Goal: Transaction & Acquisition: Purchase product/service

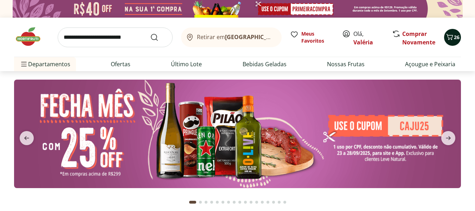
click at [452, 39] on icon "Carrinho" at bounding box center [450, 37] width 7 height 6
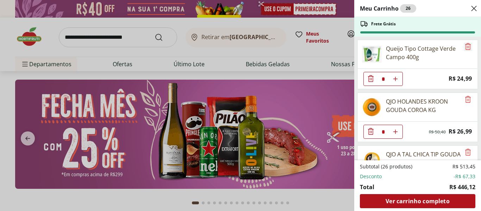
click at [464, 48] on icon "Remove" at bounding box center [467, 46] width 8 height 8
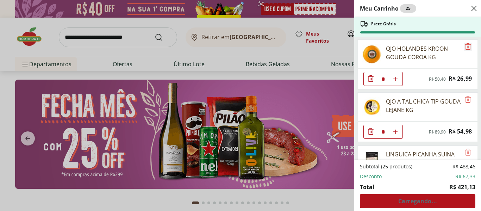
click at [464, 48] on icon "Remove" at bounding box center [467, 46] width 8 height 8
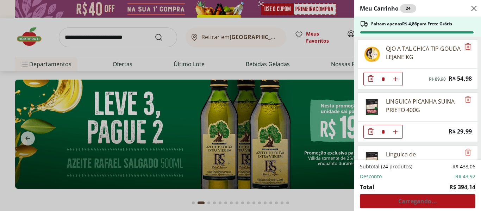
click at [464, 48] on icon "Remove" at bounding box center [467, 46] width 8 height 8
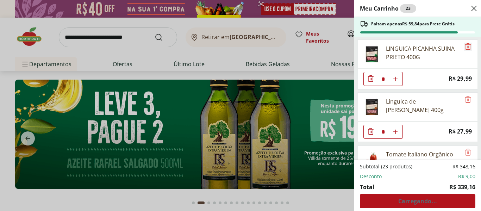
click at [464, 48] on icon "Remove" at bounding box center [467, 46] width 8 height 8
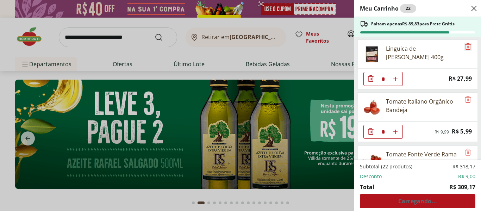
click at [464, 48] on icon "Remove" at bounding box center [467, 46] width 8 height 8
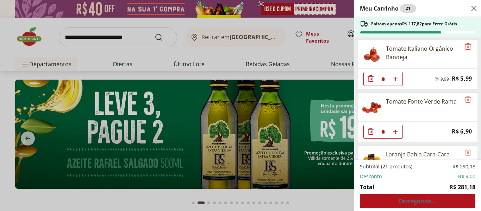
click at [464, 48] on icon "Remove" at bounding box center [467, 46] width 8 height 8
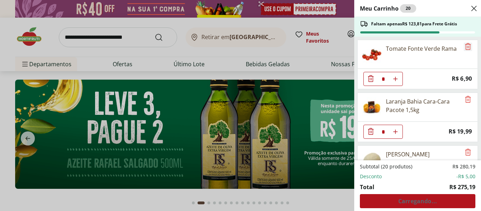
click at [464, 48] on icon "Remove" at bounding box center [467, 46] width 8 height 8
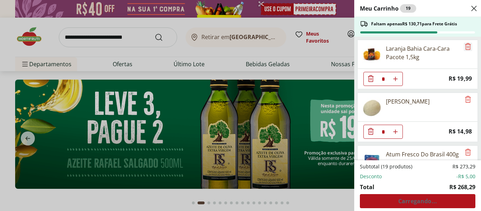
click at [464, 48] on icon "Remove" at bounding box center [467, 46] width 8 height 8
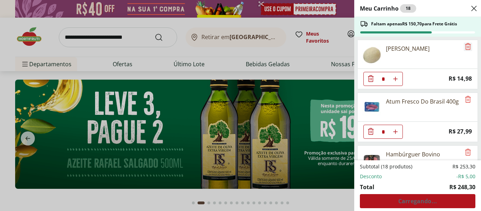
click at [464, 48] on icon "Remove" at bounding box center [467, 46] width 8 height 8
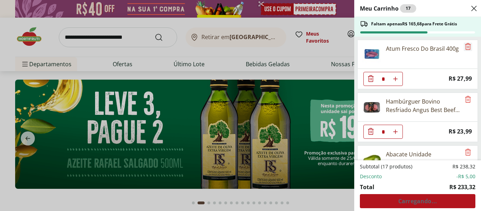
click at [464, 48] on icon "Remove" at bounding box center [467, 46] width 8 height 8
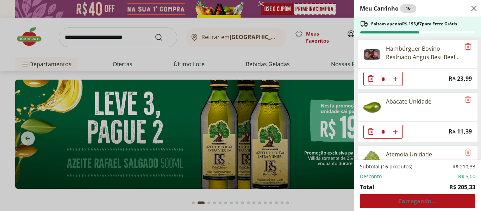
click at [464, 48] on icon "Remove" at bounding box center [467, 46] width 8 height 8
click at [464, 95] on icon "Remove" at bounding box center [467, 99] width 8 height 8
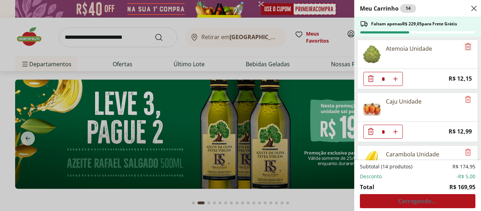
click at [464, 48] on icon "Remove" at bounding box center [467, 46] width 8 height 8
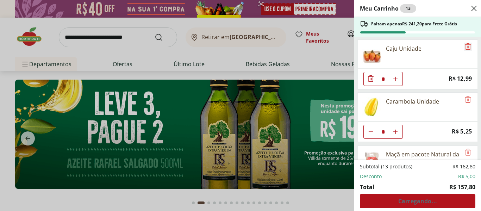
click at [464, 48] on icon "Remove" at bounding box center [467, 46] width 8 height 8
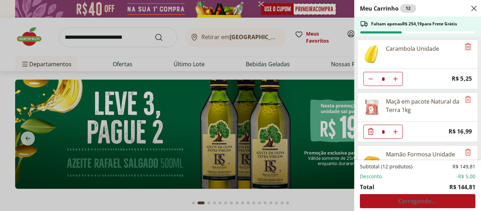
click at [464, 48] on icon "Remove" at bounding box center [467, 46] width 8 height 8
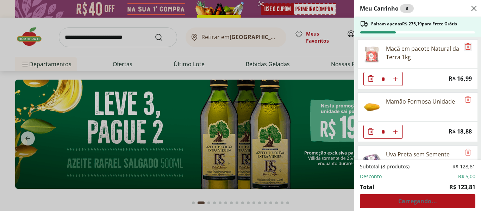
click at [464, 48] on icon "Remove" at bounding box center [467, 46] width 8 height 8
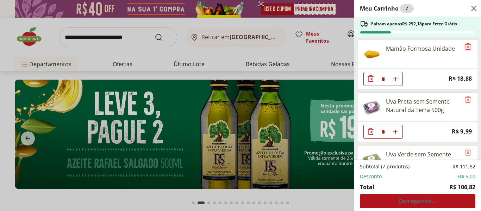
click at [464, 48] on icon "Remove" at bounding box center [467, 46] width 8 height 8
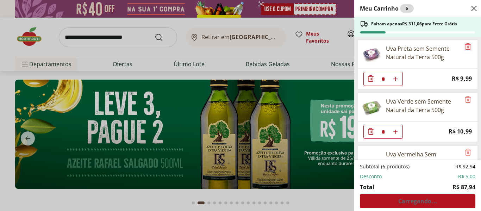
click at [464, 48] on icon "Remove" at bounding box center [467, 46] width 8 height 8
click at [464, 95] on icon "Remove" at bounding box center [467, 99] width 8 height 8
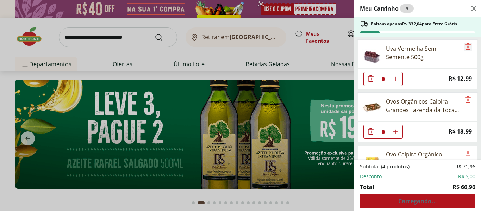
click at [464, 48] on icon "Remove" at bounding box center [467, 46] width 8 height 8
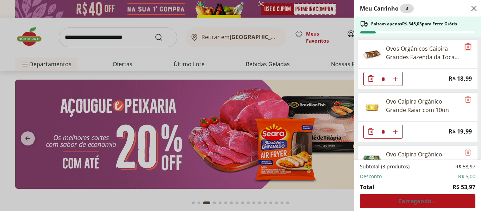
click at [464, 48] on icon "Remove" at bounding box center [467, 46] width 8 height 8
click at [464, 95] on icon "Remove" at bounding box center [467, 99] width 8 height 8
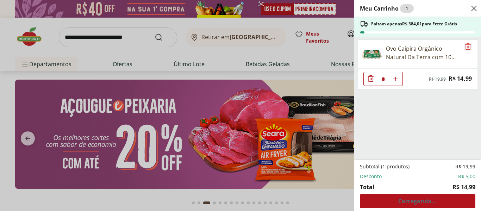
click at [464, 48] on icon "Remove" at bounding box center [467, 46] width 8 height 8
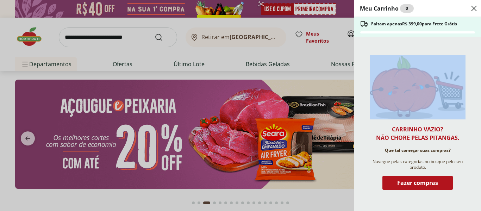
click at [335, 82] on div "Meu Carrinho 0 Faltam apenas R$ 399,00 para Frete Grátis Carrinho vazio? Não ch…" at bounding box center [240, 105] width 481 height 211
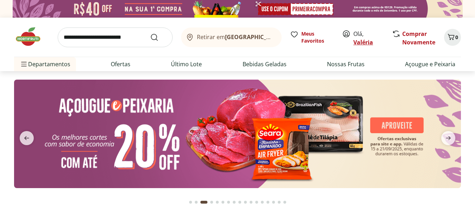
click at [362, 43] on link "Valéria" at bounding box center [364, 42] width 20 height 8
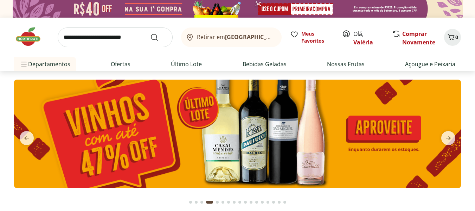
click at [362, 43] on link "Valéria" at bounding box center [364, 42] width 20 height 8
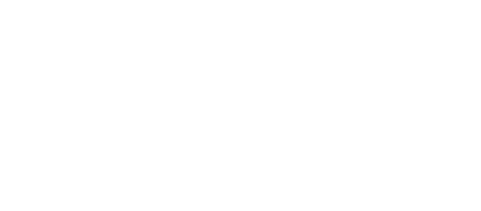
click at [479, 76] on div at bounding box center [240, 105] width 481 height 211
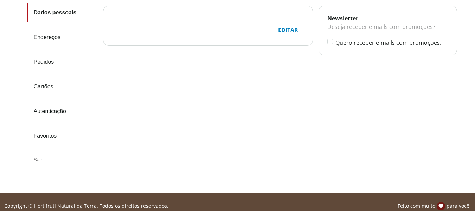
scroll to position [88, 0]
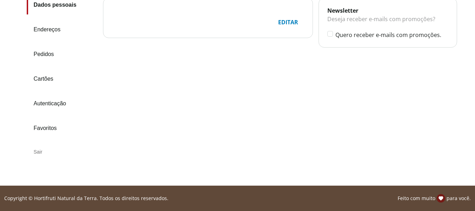
click at [36, 148] on div "Sair" at bounding box center [62, 151] width 71 height 17
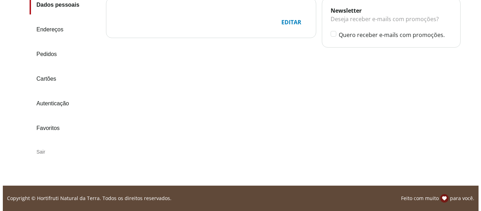
scroll to position [0, 0]
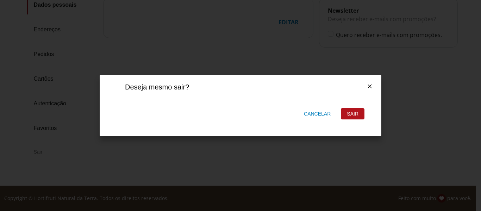
click at [351, 116] on div "Sair" at bounding box center [352, 113] width 23 height 11
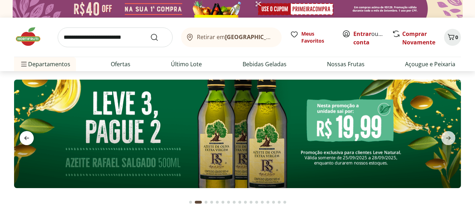
click at [29, 137] on icon "previous" at bounding box center [27, 138] width 8 height 8
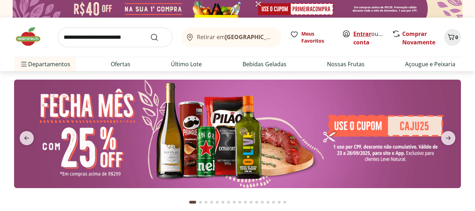
click at [366, 33] on link "Entrar" at bounding box center [363, 34] width 18 height 8
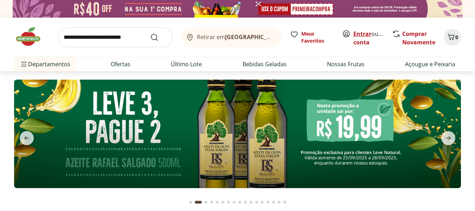
drag, startPoint x: 0, startPoint y: 0, endPoint x: 366, endPoint y: 33, distance: 367.4
click at [366, 33] on link "Entrar" at bounding box center [363, 34] width 18 height 8
click at [362, 33] on link "Entrar" at bounding box center [363, 34] width 18 height 8
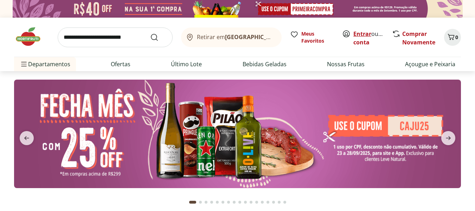
click at [355, 32] on link "Entrar" at bounding box center [363, 34] width 18 height 8
click at [362, 35] on link "Entrar" at bounding box center [363, 34] width 18 height 8
click at [365, 41] on link "Criar conta" at bounding box center [373, 38] width 39 height 16
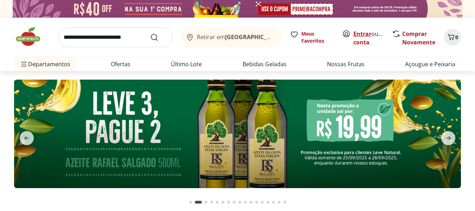
click at [362, 32] on link "Entrar" at bounding box center [363, 34] width 18 height 8
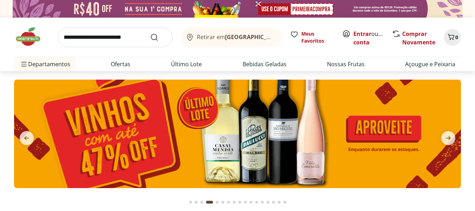
click at [94, 39] on input "search" at bounding box center [115, 37] width 115 height 20
type input "****"
click at [150, 33] on button "Submit Search" at bounding box center [158, 37] width 17 height 8
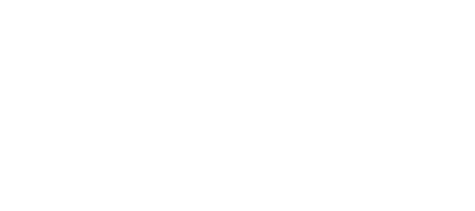
select select "**********"
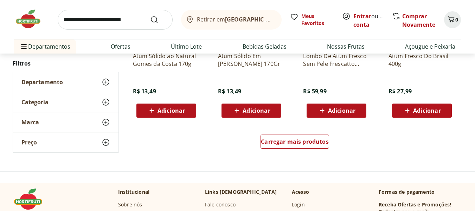
scroll to position [425, 0]
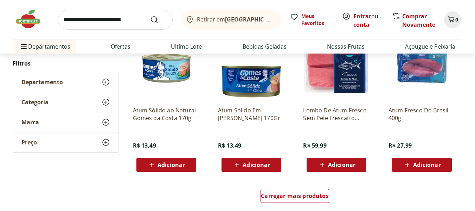
click at [409, 165] on icon at bounding box center [407, 164] width 9 height 8
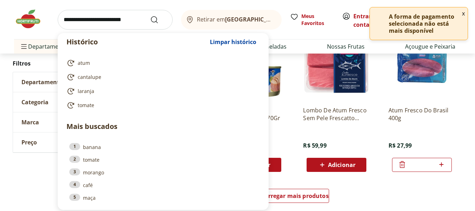
click at [112, 18] on input "search" at bounding box center [115, 20] width 115 height 20
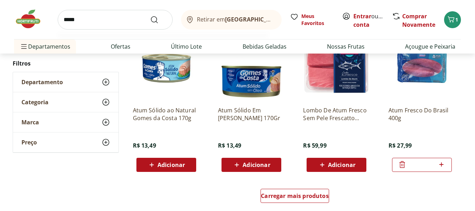
type input "*****"
click at [150, 15] on button "Submit Search" at bounding box center [158, 19] width 17 height 8
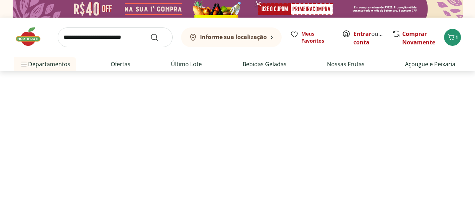
select select "**********"
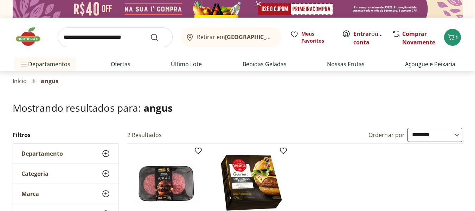
scroll to position [184, 0]
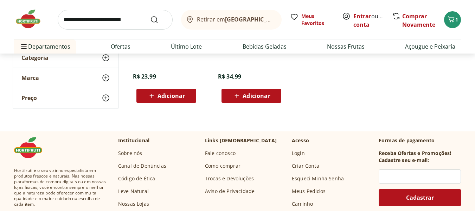
click at [150, 94] on icon at bounding box center [151, 95] width 9 height 8
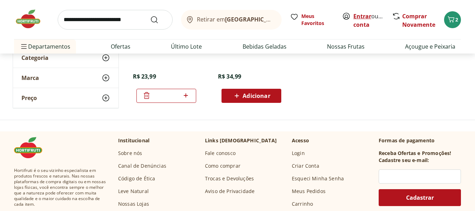
click at [360, 15] on link "Entrar" at bounding box center [363, 16] width 18 height 8
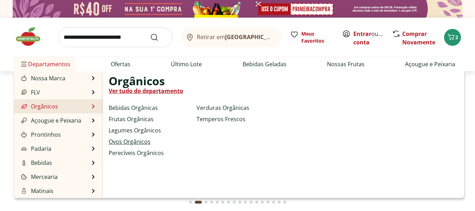
click at [125, 141] on link "Ovos Orgânicos" at bounding box center [130, 141] width 42 height 8
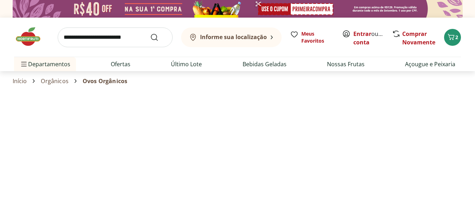
select select "**********"
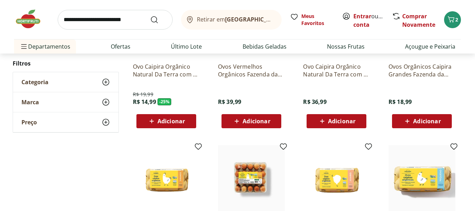
scroll to position [112, 0]
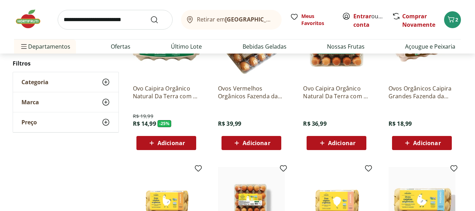
click at [175, 141] on span "Adicionar" at bounding box center [171, 143] width 27 height 6
click at [435, 143] on span "Adicionar" at bounding box center [426, 143] width 27 height 6
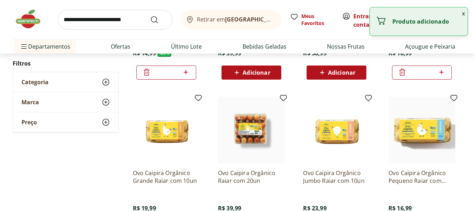
scroll to position [229, 0]
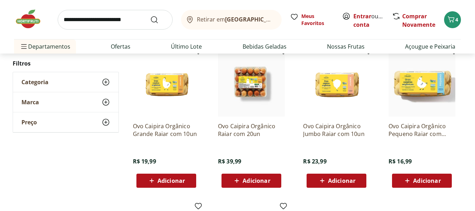
click at [161, 179] on span "Adicionar" at bounding box center [171, 181] width 27 height 6
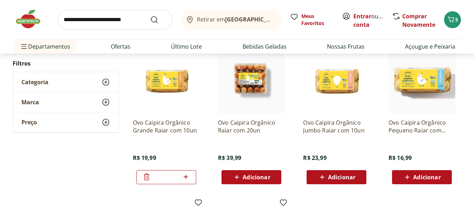
click at [91, 23] on input "search" at bounding box center [115, 20] width 115 height 20
type input "********"
click at [150, 15] on button "Submit Search" at bounding box center [158, 19] width 17 height 8
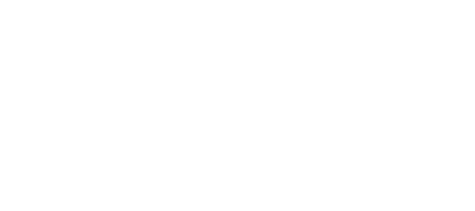
select select "**********"
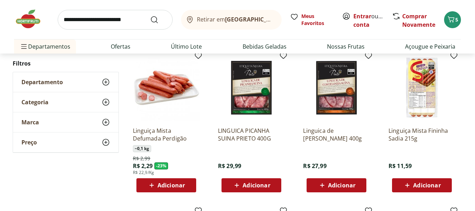
scroll to position [255, 0]
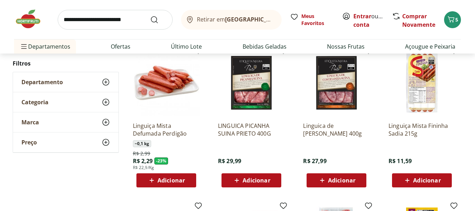
click at [245, 182] on span "Adicionar" at bounding box center [256, 180] width 27 height 6
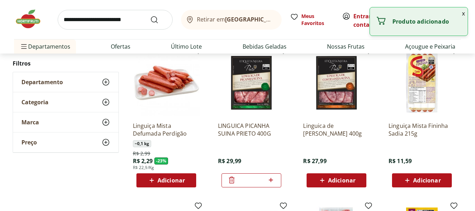
click at [332, 182] on span "Adicionar" at bounding box center [341, 180] width 27 height 6
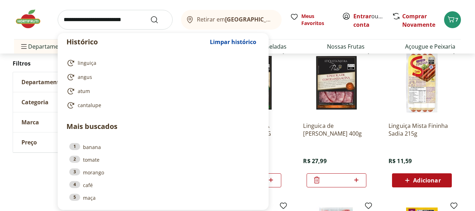
click at [99, 22] on input "search" at bounding box center [115, 20] width 115 height 20
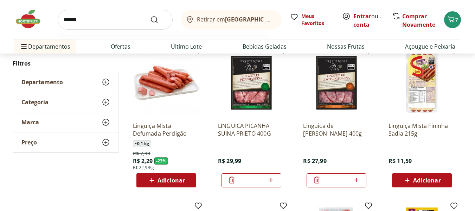
type input "******"
click at [150, 15] on button "Submit Search" at bounding box center [158, 19] width 17 height 8
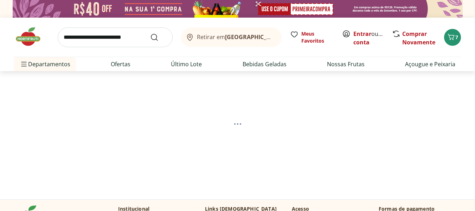
select select "**********"
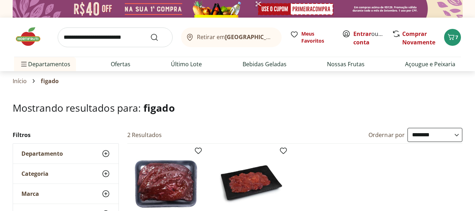
click at [137, 36] on input "search" at bounding box center [115, 37] width 115 height 20
type input "*******"
click at [150, 33] on button "Submit Search" at bounding box center [158, 37] width 17 height 8
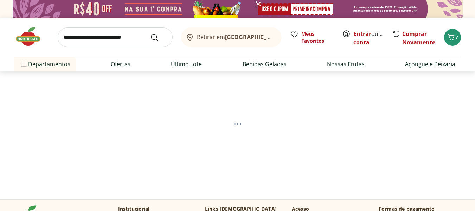
select select "**********"
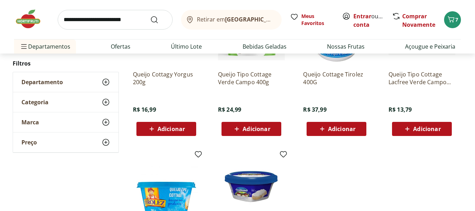
scroll to position [300, 0]
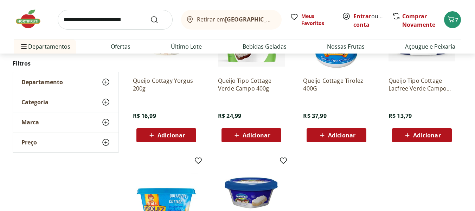
click at [268, 129] on div "Adicionar" at bounding box center [251, 135] width 49 height 13
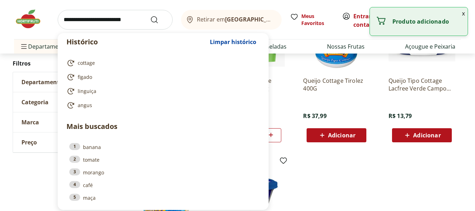
click at [113, 19] on input "search" at bounding box center [115, 20] width 115 height 20
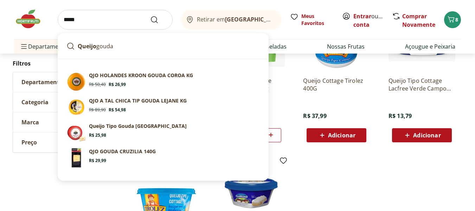
type input "*****"
click at [150, 15] on button "Submit Search" at bounding box center [158, 19] width 17 height 8
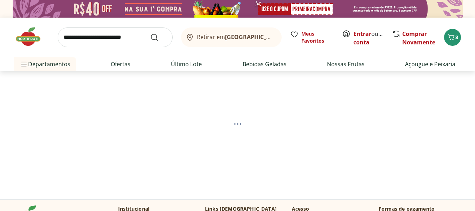
select select "**********"
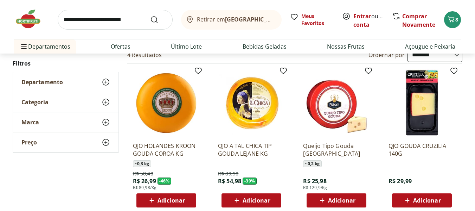
scroll to position [113, 0]
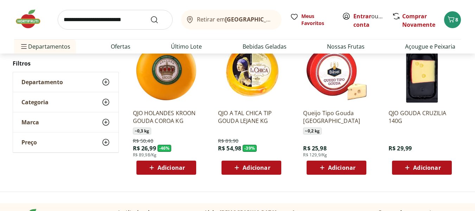
click at [175, 171] on span "Adicionar" at bounding box center [166, 167] width 38 height 8
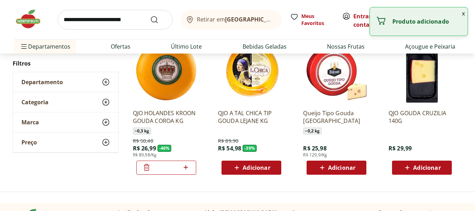
click at [251, 169] on span "Adicionar" at bounding box center [256, 168] width 27 height 6
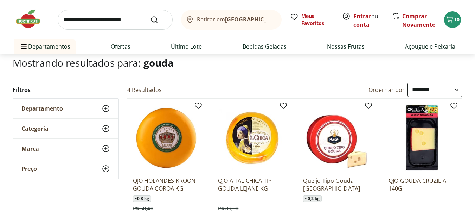
scroll to position [0, 0]
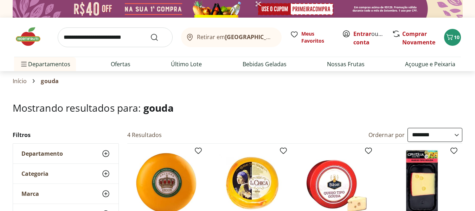
click at [111, 40] on input "search" at bounding box center [115, 37] width 115 height 20
type input "******"
click at [150, 33] on button "Submit Search" at bounding box center [158, 37] width 17 height 8
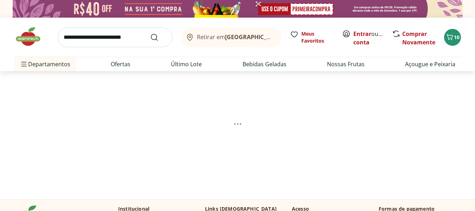
select select "**********"
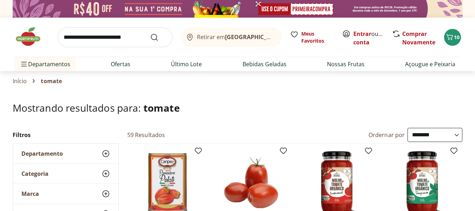
scroll to position [184, 0]
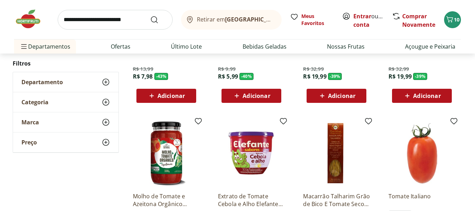
click at [260, 90] on div "Adicionar" at bounding box center [251, 95] width 49 height 13
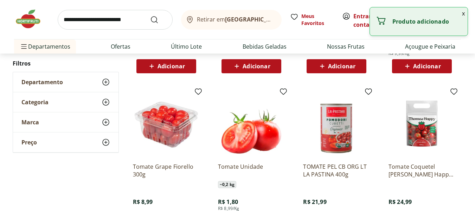
scroll to position [553, 0]
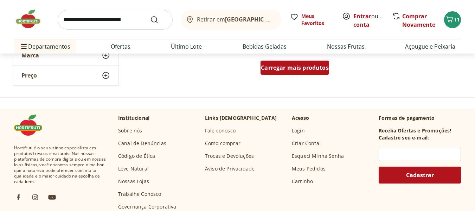
click at [313, 72] on div "Carregar mais produtos" at bounding box center [295, 68] width 69 height 14
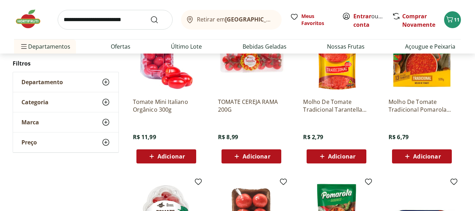
scroll to position [922, 0]
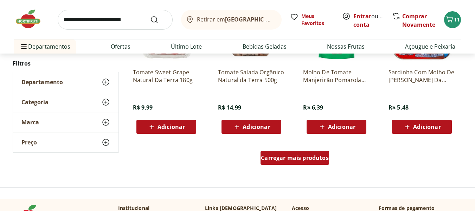
click at [320, 151] on div "Carregar mais produtos" at bounding box center [295, 158] width 69 height 14
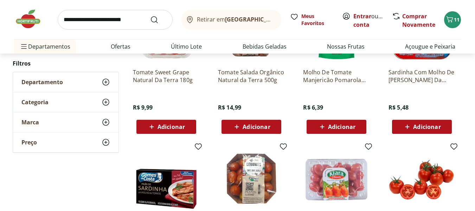
scroll to position [1106, 0]
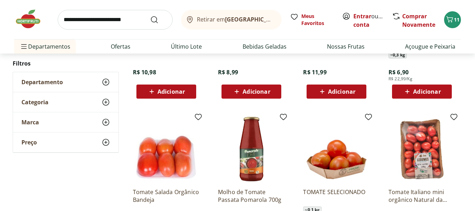
click at [433, 94] on span "Adicionar" at bounding box center [426, 92] width 27 height 6
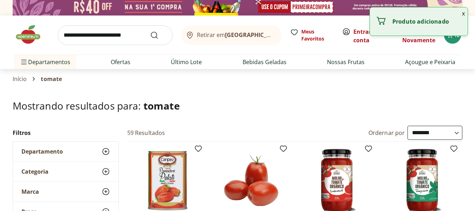
scroll to position [0, 0]
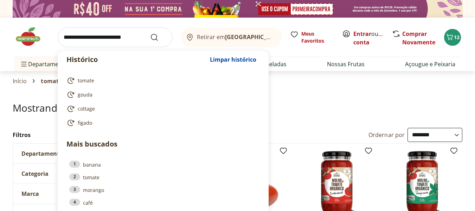
click at [84, 41] on input "search" at bounding box center [115, 37] width 115 height 20
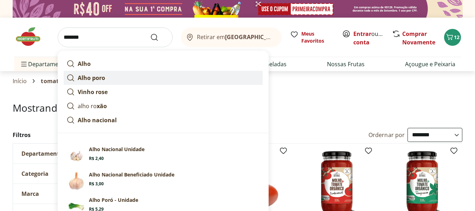
click at [105, 77] on link "Alho poro" at bounding box center [163, 78] width 199 height 14
type input "*********"
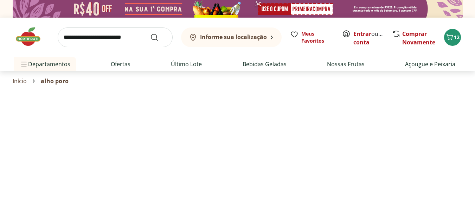
select select "**********"
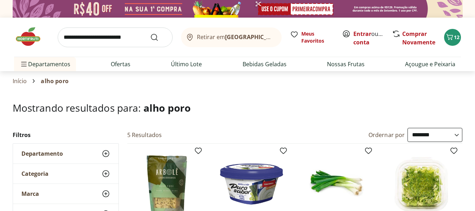
scroll to position [184, 0]
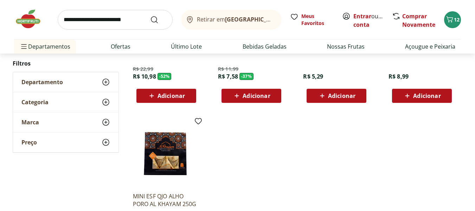
click at [335, 94] on span "Adicionar" at bounding box center [341, 96] width 27 height 6
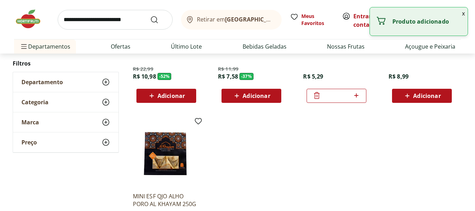
scroll to position [0, 0]
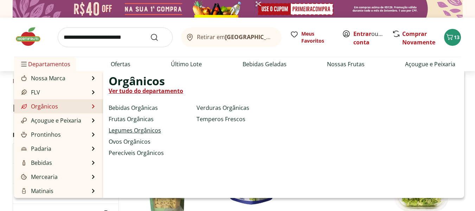
click at [122, 129] on link "Legumes Orgânicos" at bounding box center [135, 130] width 52 height 8
select select "**********"
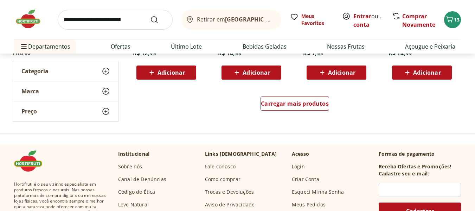
scroll to position [489, 0]
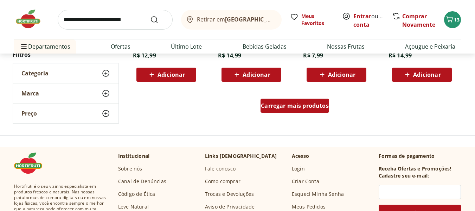
click at [301, 107] on span "Carregar mais produtos" at bounding box center [295, 106] width 68 height 6
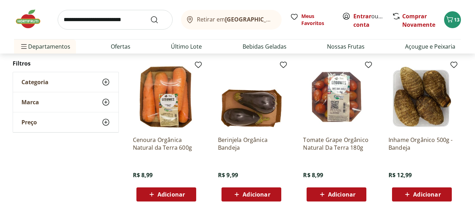
scroll to position [858, 0]
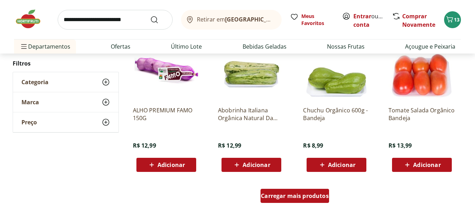
click at [324, 198] on span "Carregar mais produtos" at bounding box center [295, 196] width 68 height 6
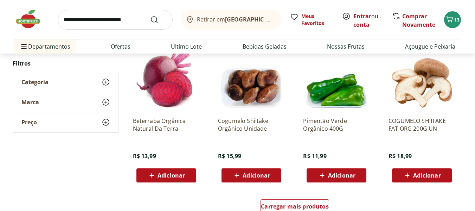
scroll to position [1321, 0]
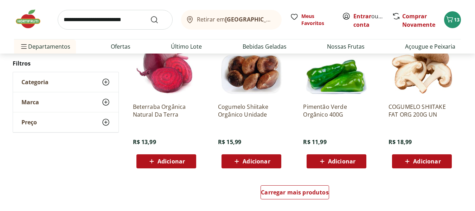
click at [325, 158] on icon at bounding box center [322, 161] width 9 height 8
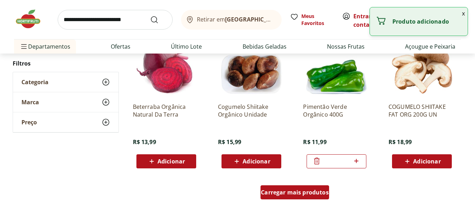
click at [298, 188] on div "Carregar mais produtos" at bounding box center [295, 192] width 69 height 14
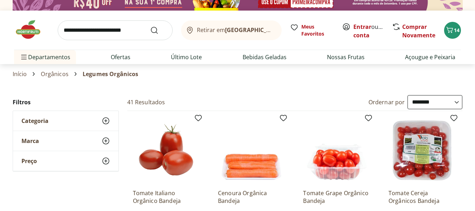
scroll to position [20, 0]
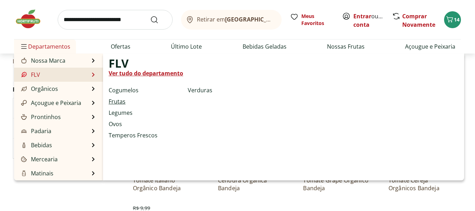
click at [119, 100] on link "Frutas" at bounding box center [117, 101] width 17 height 8
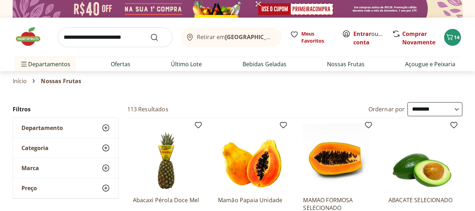
click at [430, 108] on select "**********" at bounding box center [435, 109] width 55 height 14
select select "********"
click at [408, 102] on select "**********" at bounding box center [435, 109] width 55 height 14
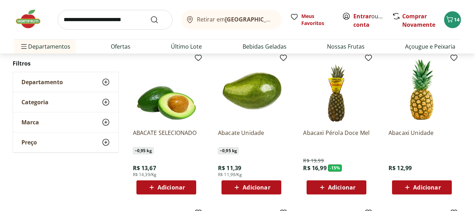
scroll to position [70, 0]
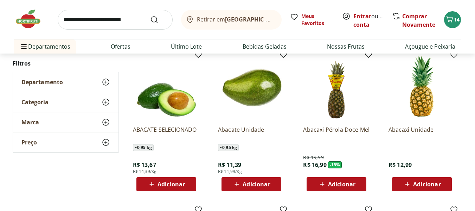
click at [230, 181] on div "Adicionar" at bounding box center [251, 184] width 49 height 13
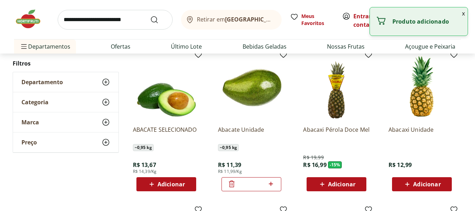
click at [421, 179] on div "Adicionar" at bounding box center [422, 184] width 49 height 13
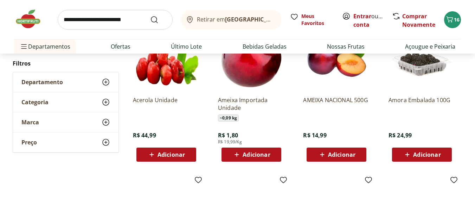
scroll to position [439, 0]
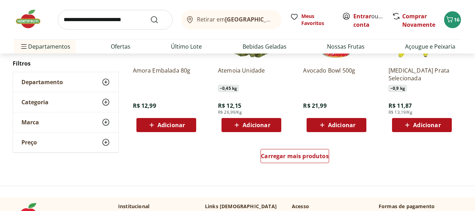
click at [261, 123] on span "Adicionar" at bounding box center [256, 125] width 27 height 6
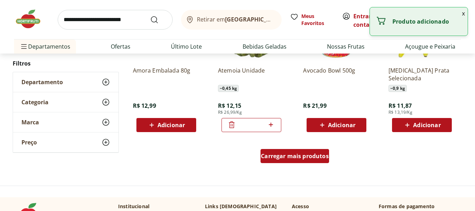
click at [286, 159] on span "Carregar mais produtos" at bounding box center [295, 156] width 68 height 6
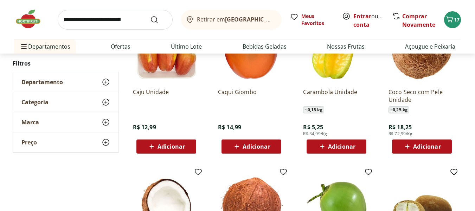
scroll to position [727, 0]
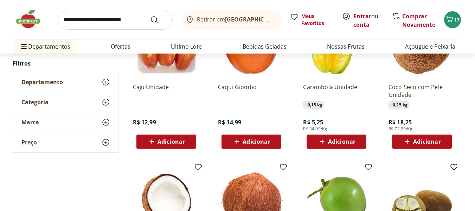
click at [167, 141] on span "Adicionar" at bounding box center [171, 142] width 27 height 6
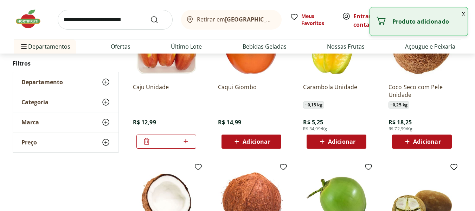
click at [328, 139] on span "Adicionar" at bounding box center [337, 141] width 38 height 8
click at [359, 140] on icon at bounding box center [356, 141] width 9 height 8
type input "*"
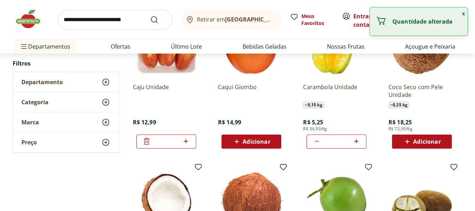
scroll to position [911, 0]
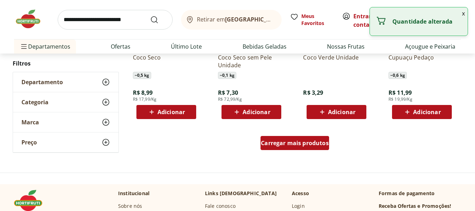
click at [321, 146] on span "Carregar mais produtos" at bounding box center [295, 143] width 68 height 6
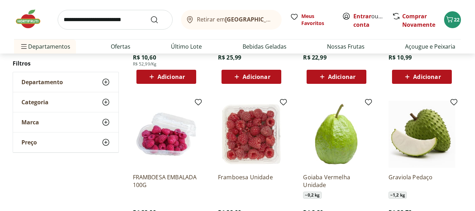
scroll to position [1280, 0]
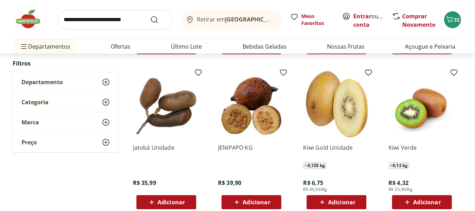
click at [346, 199] on span "Adicionar" at bounding box center [341, 202] width 27 height 6
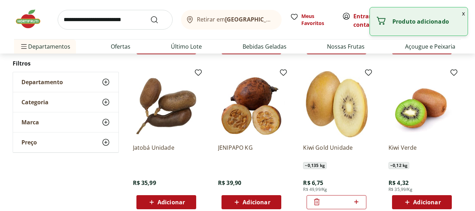
click at [356, 203] on icon at bounding box center [356, 201] width 9 height 8
type input "*"
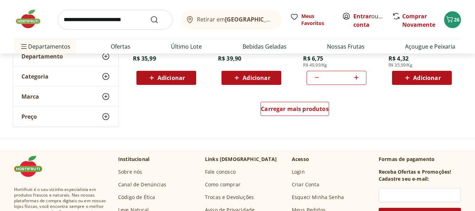
scroll to position [1381, 0]
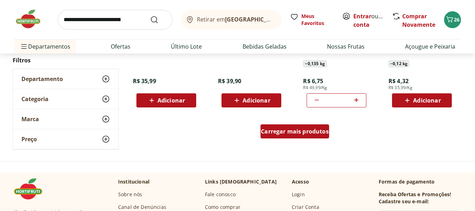
click at [321, 134] on span "Carregar mais produtos" at bounding box center [295, 131] width 68 height 6
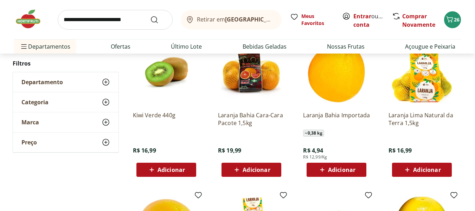
scroll to position [1494, 0]
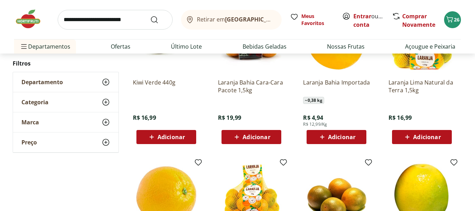
click at [265, 140] on span "Adicionar" at bounding box center [256, 137] width 27 height 6
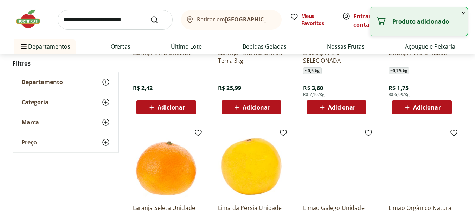
scroll to position [1863, 0]
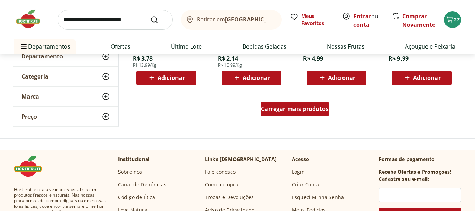
click at [308, 112] on span "Carregar mais produtos" at bounding box center [295, 109] width 68 height 6
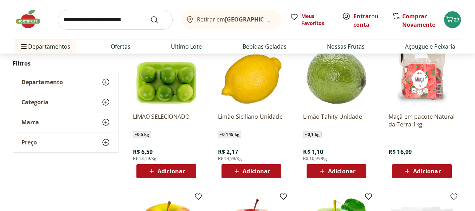
scroll to position [1919, 0]
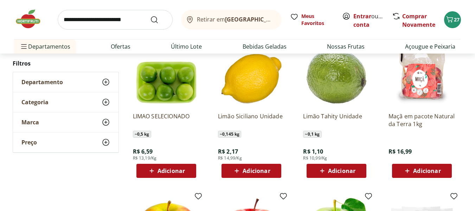
click at [324, 173] on icon at bounding box center [322, 170] width 9 height 8
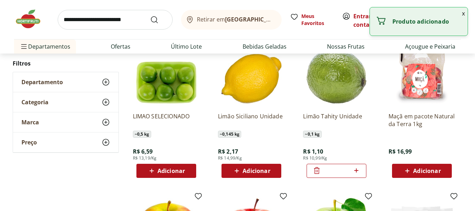
click at [355, 173] on icon at bounding box center [356, 170] width 9 height 8
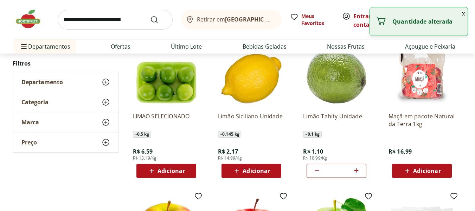
click at [355, 173] on icon at bounding box center [356, 170] width 9 height 8
type input "*"
click at [401, 171] on div "Adicionar" at bounding box center [422, 170] width 49 height 13
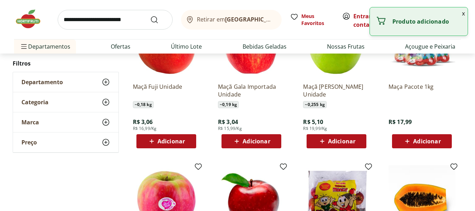
scroll to position [2288, 0]
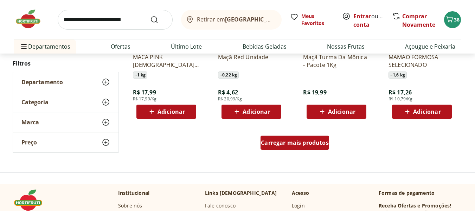
click at [317, 140] on span "Carregar mais produtos" at bounding box center [295, 143] width 68 height 6
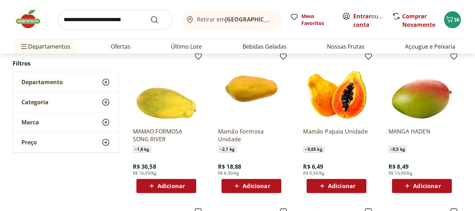
scroll to position [2382, 0]
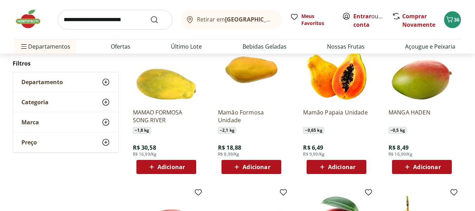
click at [245, 167] on span "Adicionar" at bounding box center [256, 167] width 27 height 6
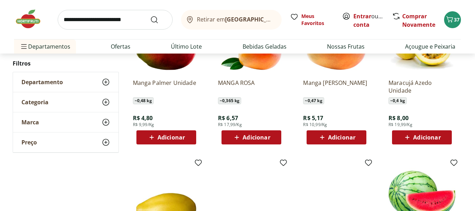
scroll to position [2750, 0]
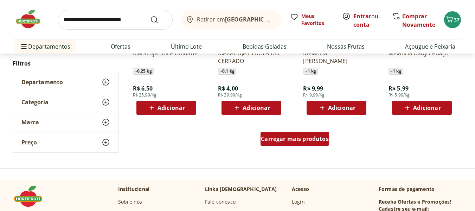
click at [317, 133] on div "Carregar mais produtos" at bounding box center [295, 139] width 69 height 14
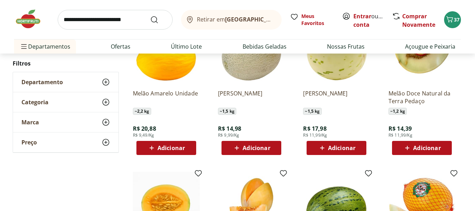
scroll to position [3033, 0]
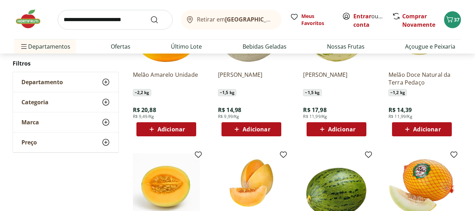
click at [251, 127] on span "Adicionar" at bounding box center [256, 129] width 27 height 6
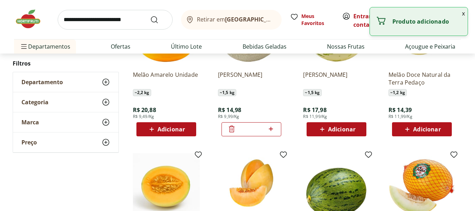
scroll to position [3217, 0]
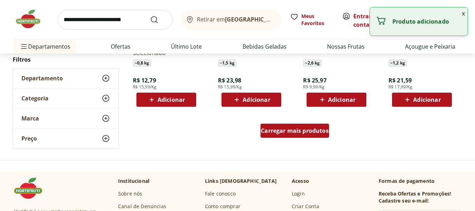
click at [316, 128] on span "Carregar mais produtos" at bounding box center [295, 131] width 68 height 6
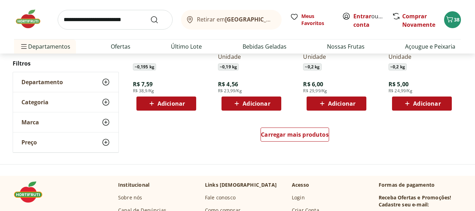
scroll to position [3688, 0]
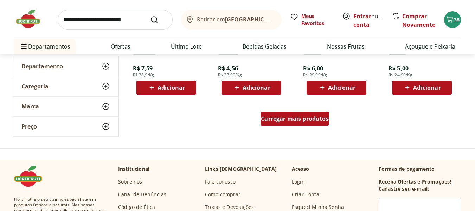
click at [290, 120] on span "Carregar mais produtos" at bounding box center [295, 119] width 68 height 6
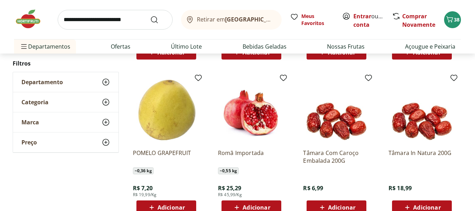
scroll to position [4057, 0]
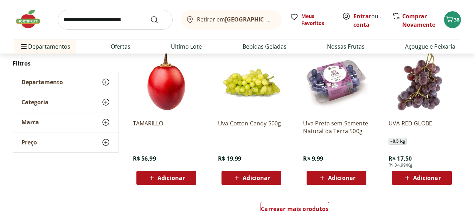
click at [352, 175] on span "Adicionar" at bounding box center [341, 178] width 27 height 6
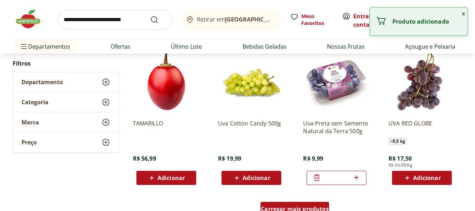
click at [306, 203] on div "Carregar mais produtos" at bounding box center [295, 209] width 69 height 14
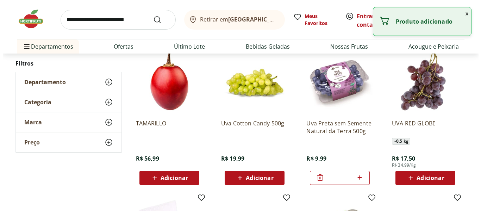
scroll to position [4241, 0]
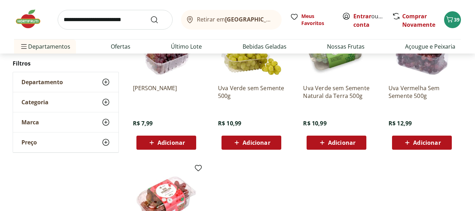
click at [264, 144] on span "Adicionar" at bounding box center [256, 143] width 27 height 6
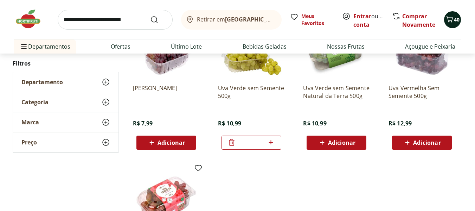
click at [451, 23] on icon "Carrinho" at bounding box center [450, 19] width 8 height 8
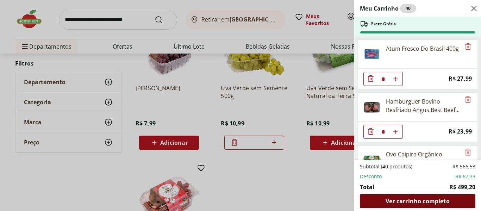
click at [409, 198] on span "Ver carrinho completo" at bounding box center [417, 201] width 64 height 6
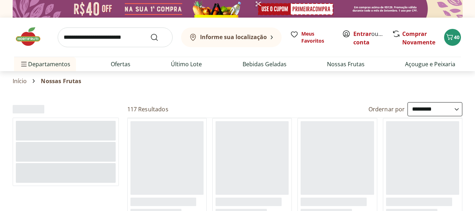
select select "********"
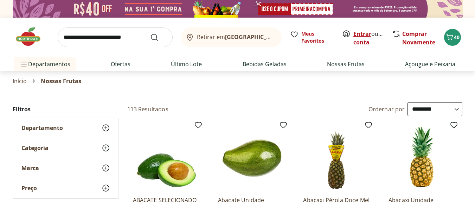
click at [360, 37] on link "Entrar" at bounding box center [363, 34] width 18 height 8
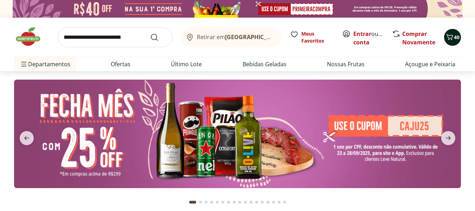
click at [454, 37] on span "40" at bounding box center [457, 37] width 6 height 7
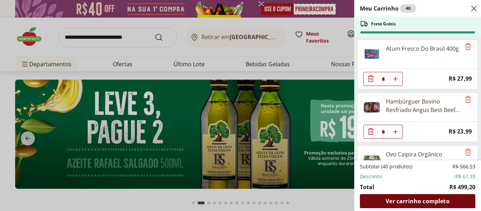
click at [411, 198] on span "Ver carrinho completo" at bounding box center [417, 201] width 64 height 6
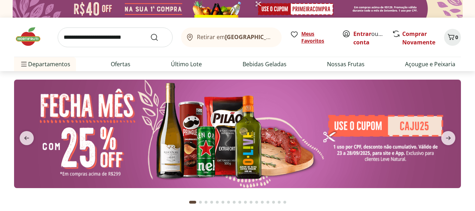
click at [318, 43] on span "Meus Favoritos" at bounding box center [318, 37] width 32 height 14
click at [359, 32] on link "Entrar" at bounding box center [363, 34] width 18 height 8
